Goal: Find specific page/section: Find specific page/section

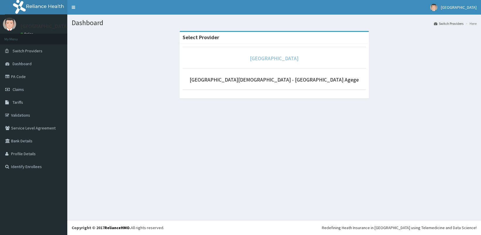
click at [257, 56] on link "[GEOGRAPHIC_DATA]" at bounding box center [274, 58] width 49 height 7
click at [269, 59] on link "[GEOGRAPHIC_DATA]" at bounding box center [274, 58] width 49 height 7
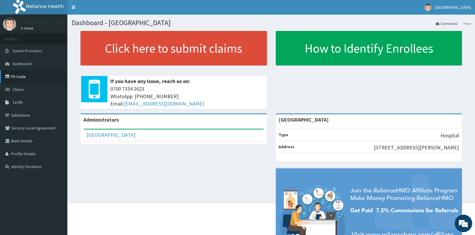
click at [19, 76] on link "PA Code" at bounding box center [33, 76] width 67 height 13
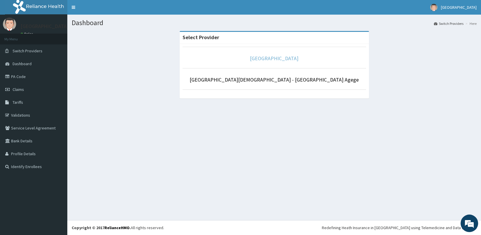
click at [279, 60] on link "[GEOGRAPHIC_DATA]" at bounding box center [274, 58] width 49 height 7
click at [13, 106] on link "Tariffs" at bounding box center [33, 102] width 67 height 13
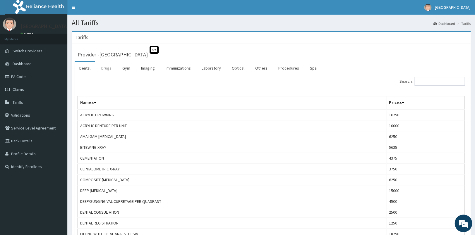
click at [106, 68] on link "Drugs" at bounding box center [107, 68] width 20 height 12
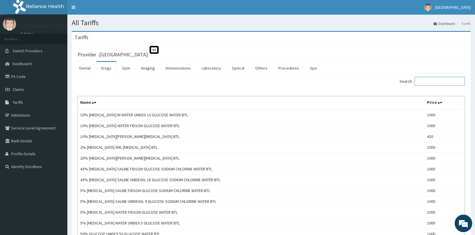
click at [426, 82] on input "Search:" at bounding box center [440, 81] width 50 height 9
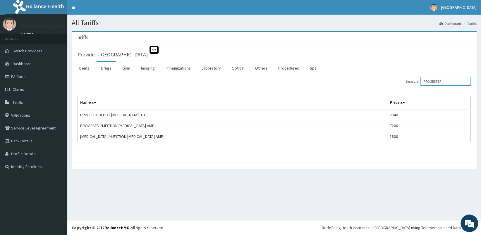
type input "PROGESTER"
click at [290, 69] on link "Procedures" at bounding box center [289, 68] width 30 height 12
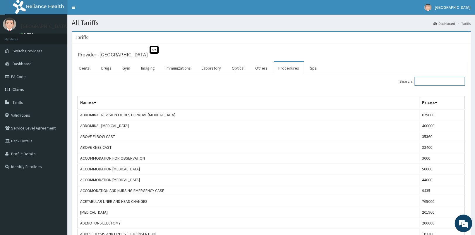
click at [429, 83] on input "Search:" at bounding box center [440, 81] width 50 height 9
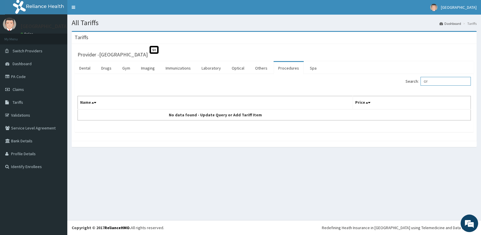
type input "G"
type input "GYNA"
